Goal: Find specific page/section

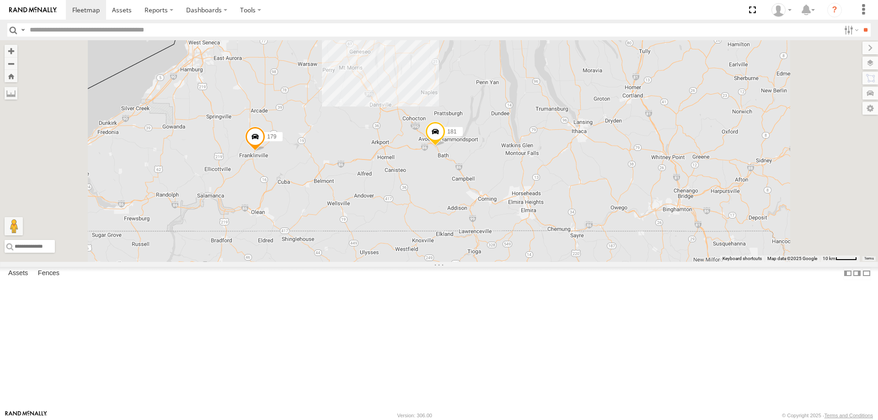
drag, startPoint x: 503, startPoint y: 187, endPoint x: 509, endPoint y: 271, distance: 84.0
click at [508, 245] on div "192 181 213 600453 179 207" at bounding box center [439, 151] width 878 height 222
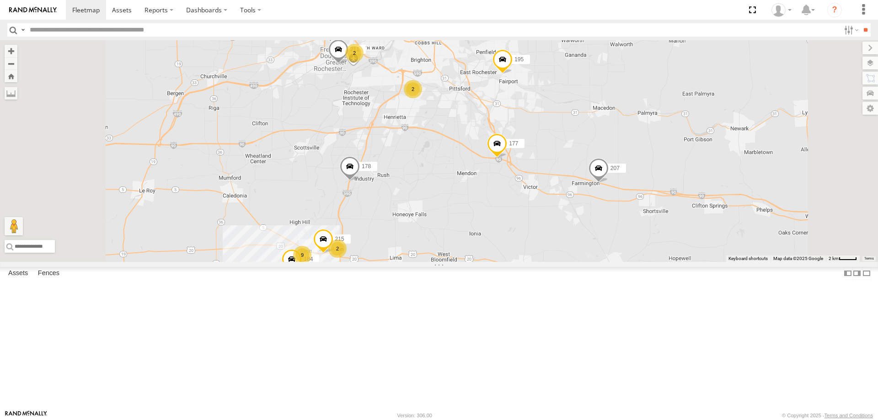
drag, startPoint x: 533, startPoint y: 166, endPoint x: 534, endPoint y: 191, distance: 25.2
click at [534, 190] on div "192 181 213 600453 179 207 177 178 195 600452 211 9 2 11 215 184 2 2" at bounding box center [439, 151] width 878 height 222
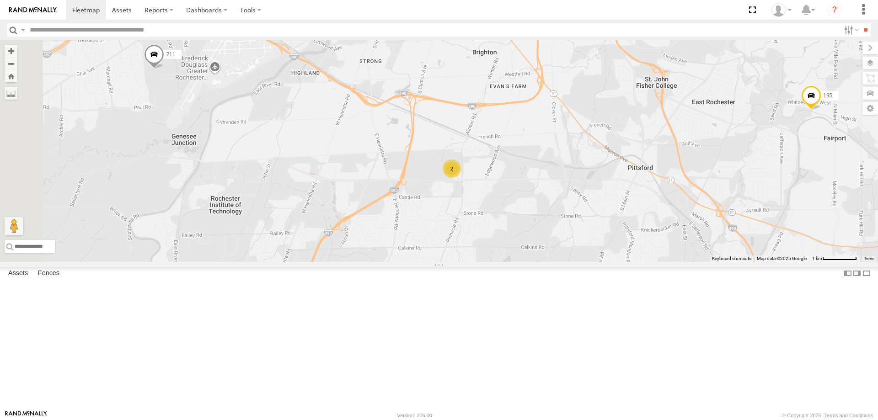
drag, startPoint x: 446, startPoint y: 177, endPoint x: 553, endPoint y: 287, distance: 152.7
click at [553, 262] on div "192 181 213 600453 179 207 177 178 195 600452 211 215 184 2" at bounding box center [439, 151] width 878 height 222
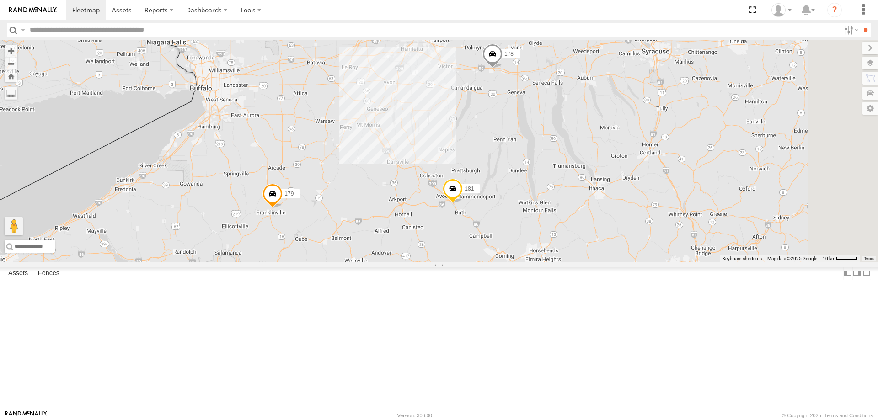
drag, startPoint x: 629, startPoint y: 107, endPoint x: 607, endPoint y: 272, distance: 166.6
click at [607, 262] on div "192 181 213 178 600453 179 3" at bounding box center [439, 151] width 878 height 222
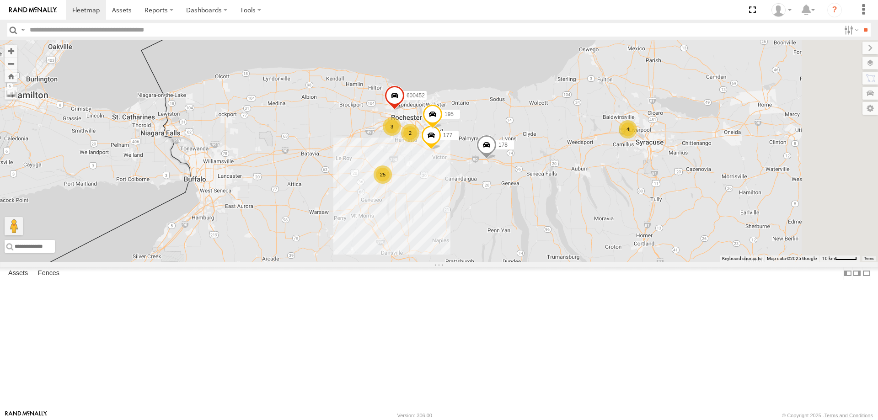
drag, startPoint x: 549, startPoint y: 165, endPoint x: 543, endPoint y: 257, distance: 92.1
click at [543, 257] on div "192 181 213 178 600453 179 3 4 3 25 177 195 600452 2" at bounding box center [439, 151] width 878 height 222
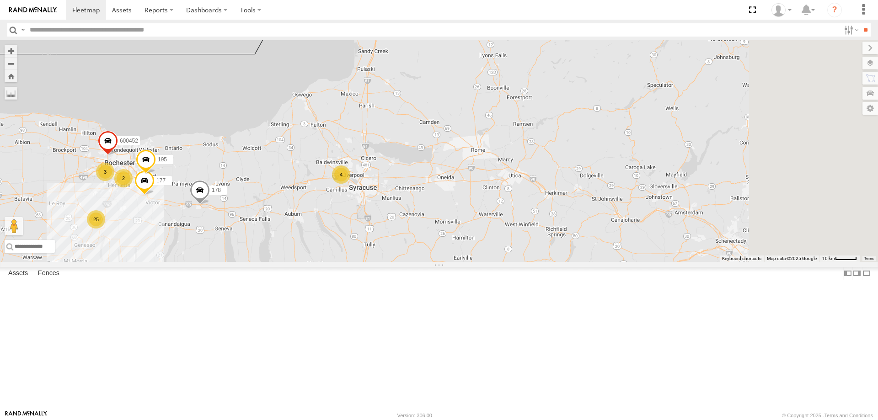
drag, startPoint x: 716, startPoint y: 223, endPoint x: 418, endPoint y: 268, distance: 300.7
click at [418, 262] on div "192 181 213 178 600453 179 3 4 3 25 177 195 600452 2" at bounding box center [439, 151] width 878 height 222
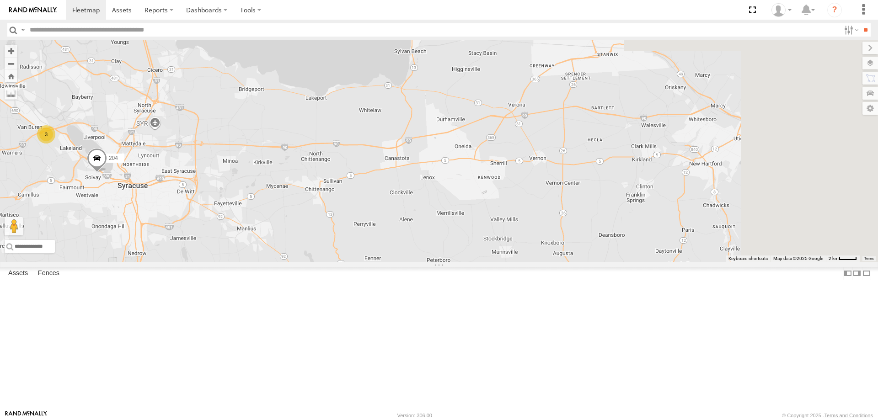
drag, startPoint x: 749, startPoint y: 229, endPoint x: 418, endPoint y: 227, distance: 330.7
click at [418, 227] on div "192 181 213 178 600453 179 177 195 600452 3 204" at bounding box center [439, 151] width 878 height 222
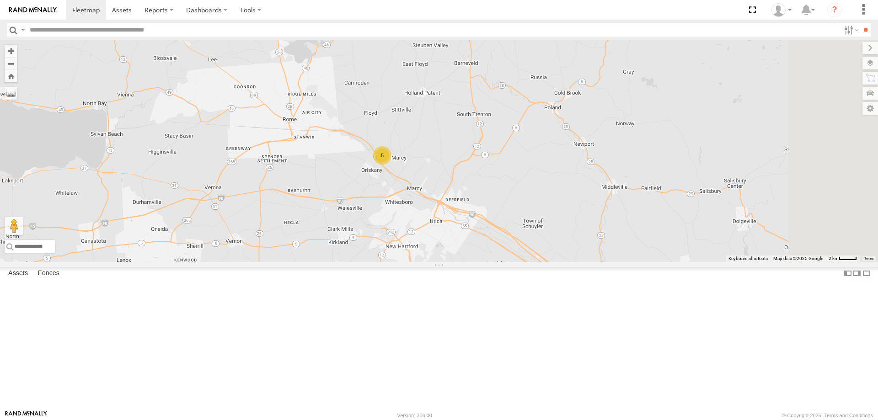
drag, startPoint x: 596, startPoint y: 218, endPoint x: 465, endPoint y: 257, distance: 136.9
click at [465, 257] on div "192 181 213 178 600453 179 177 195 600452 3 204 5" at bounding box center [439, 151] width 878 height 222
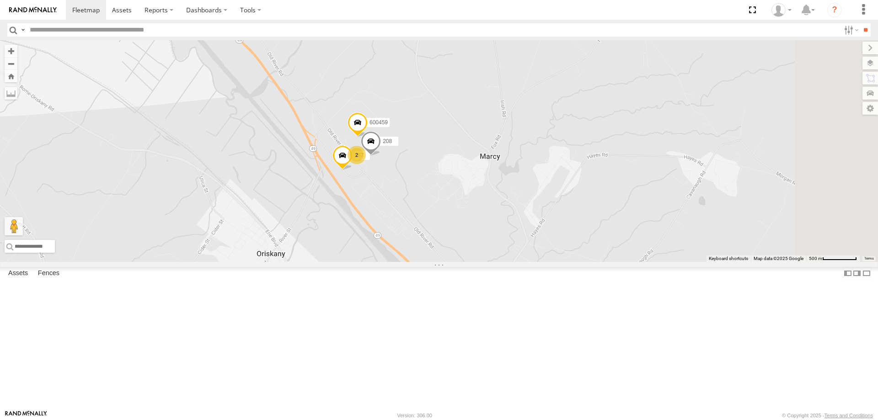
drag, startPoint x: 482, startPoint y: 170, endPoint x: 417, endPoint y: 276, distance: 124.9
click at [418, 262] on div "192 181 213 178 600453 179 177 195 600452 204 600459 187 2 208" at bounding box center [439, 151] width 878 height 222
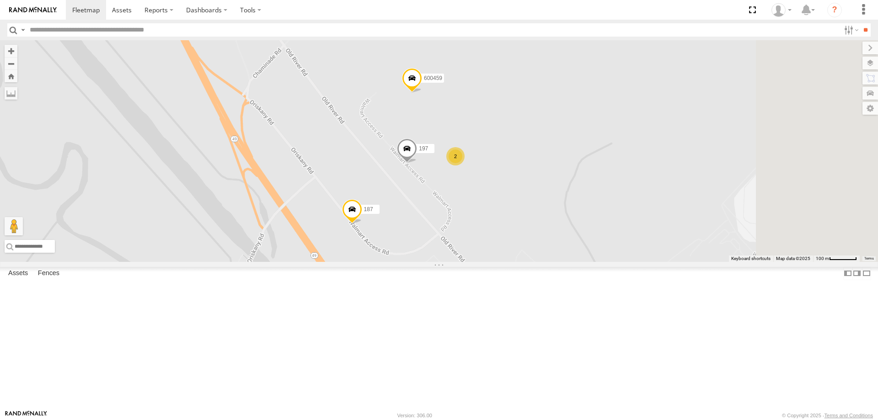
drag, startPoint x: 530, startPoint y: 162, endPoint x: 438, endPoint y: 241, distance: 121.0
click at [438, 241] on div "192 181 213 178 600453 179 177 195 600452 204 600459 187 197 2" at bounding box center [439, 151] width 878 height 222
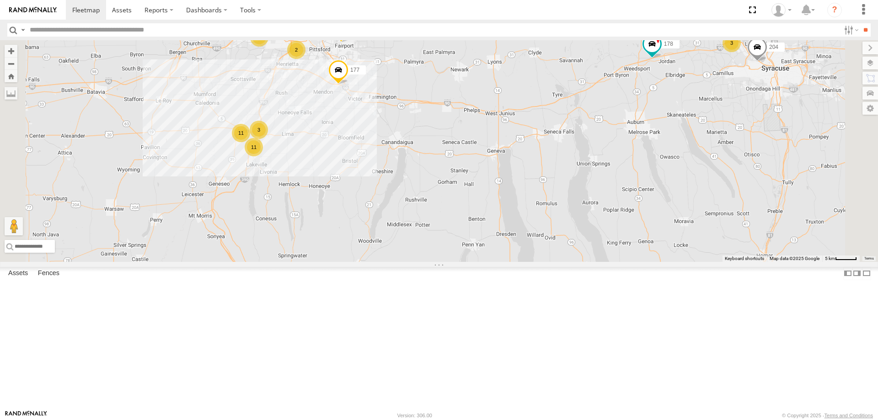
drag, startPoint x: 424, startPoint y: 105, endPoint x: 430, endPoint y: 181, distance: 76.2
click at [430, 180] on div "192 181 213 600453 179 177 178 195 600452 3 3 11 3 11 2 204" at bounding box center [439, 151] width 878 height 222
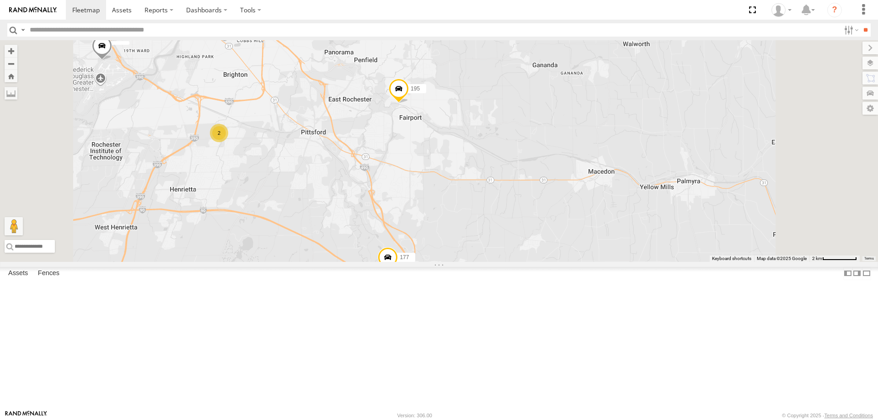
drag, startPoint x: 483, startPoint y: 134, endPoint x: 480, endPoint y: 186, distance: 52.2
click at [480, 186] on div "192 181 213 600453 179 177 178 195 600452 204 2" at bounding box center [439, 151] width 878 height 222
